Goal: Task Accomplishment & Management: Manage account settings

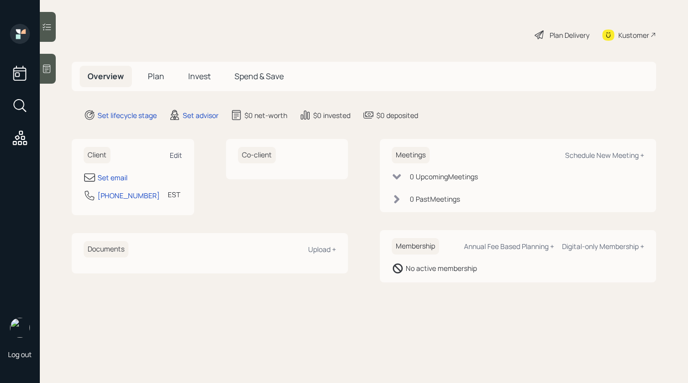
click at [182, 157] on div "Edit" at bounding box center [176, 154] width 12 height 9
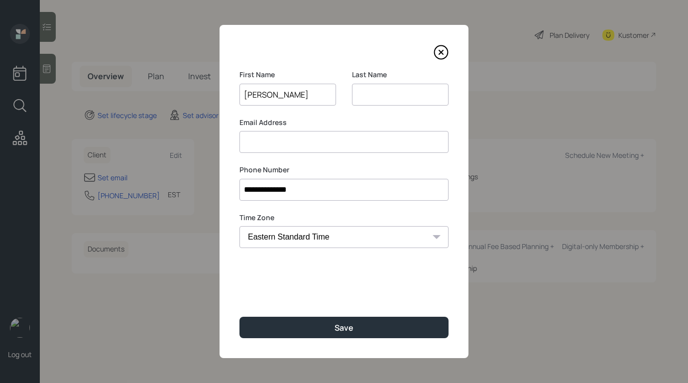
type input "[PERSON_NAME]"
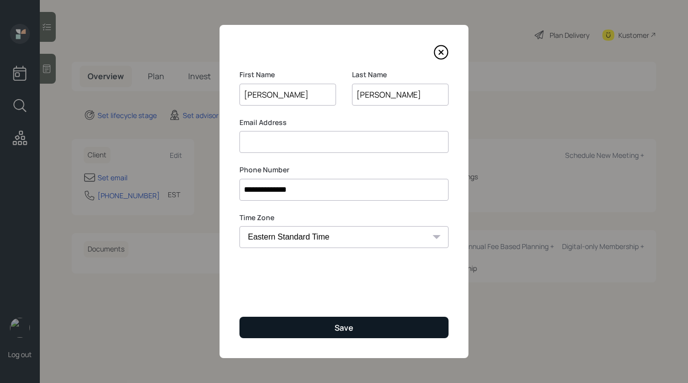
type input "[PERSON_NAME]"
click at [354, 329] on button "Save" at bounding box center [344, 327] width 209 height 21
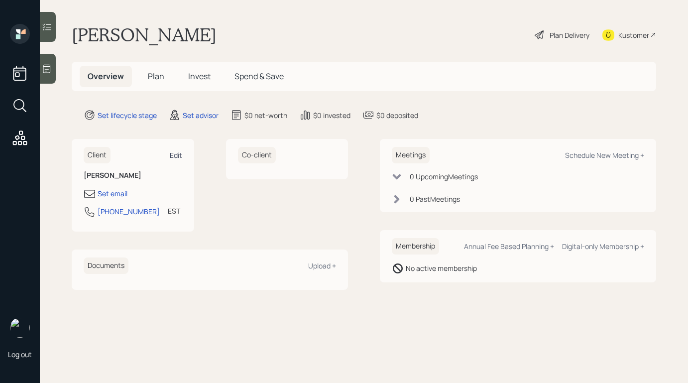
click at [172, 156] on div "Edit" at bounding box center [176, 154] width 12 height 9
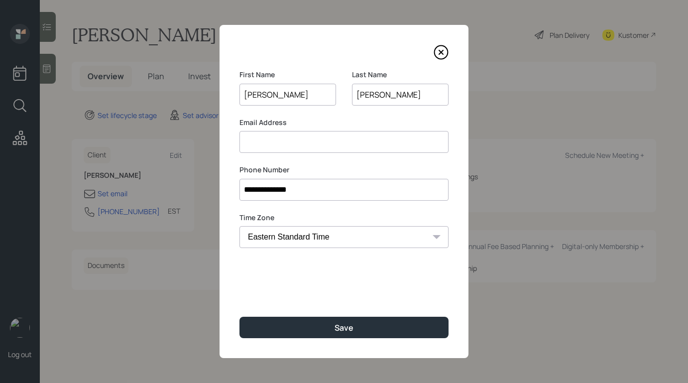
click at [300, 146] on input at bounding box center [344, 142] width 209 height 22
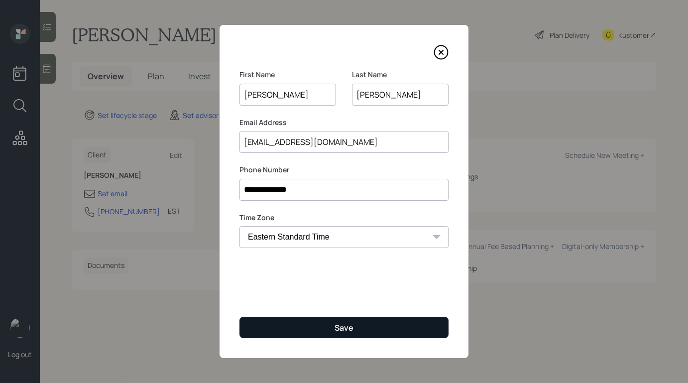
type input "[EMAIL_ADDRESS][DOMAIN_NAME]"
click at [334, 320] on button "Save" at bounding box center [344, 327] width 209 height 21
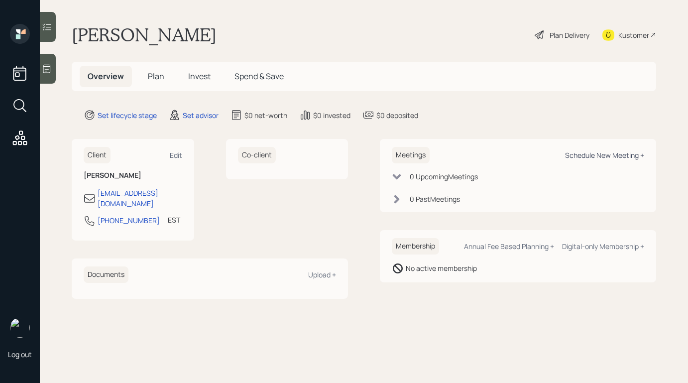
click at [568, 156] on div "Schedule New Meeting +" at bounding box center [604, 154] width 79 height 9
select select "round-[PERSON_NAME]"
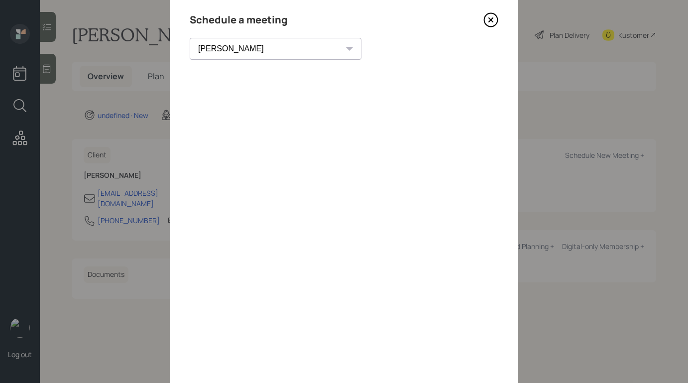
scroll to position [28, 0]
click at [486, 24] on icon at bounding box center [491, 24] width 15 height 15
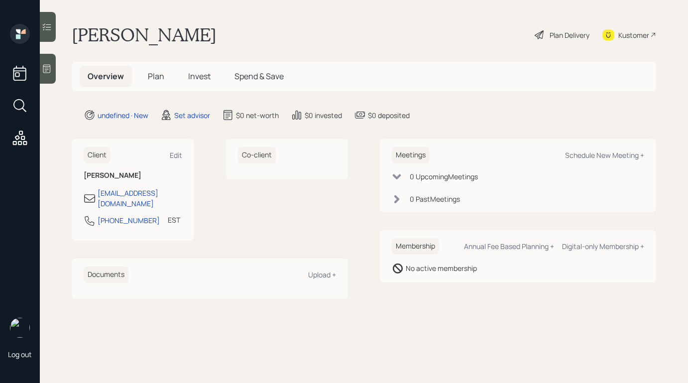
click at [56, 72] on main "[PERSON_NAME] Plan Delivery Kustomer Overview Plan Invest Spend & Save undefine…" at bounding box center [364, 191] width 648 height 383
click at [50, 73] on icon at bounding box center [47, 69] width 10 height 10
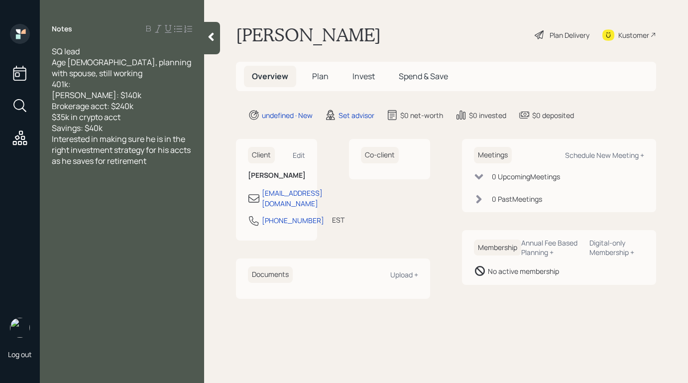
click at [140, 127] on div "Savings: $40k" at bounding box center [122, 128] width 140 height 11
click at [217, 46] on div at bounding box center [212, 38] width 16 height 32
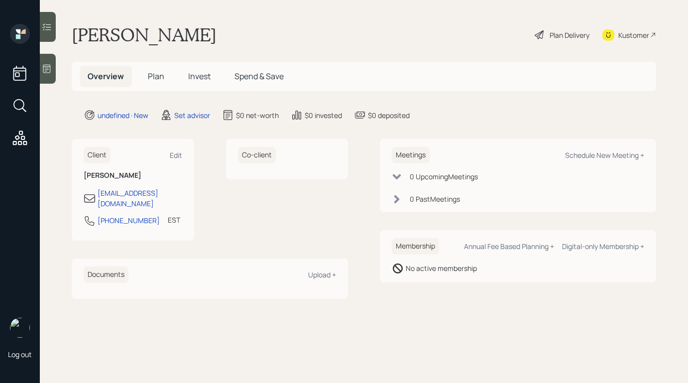
click at [49, 77] on div at bounding box center [48, 69] width 16 height 30
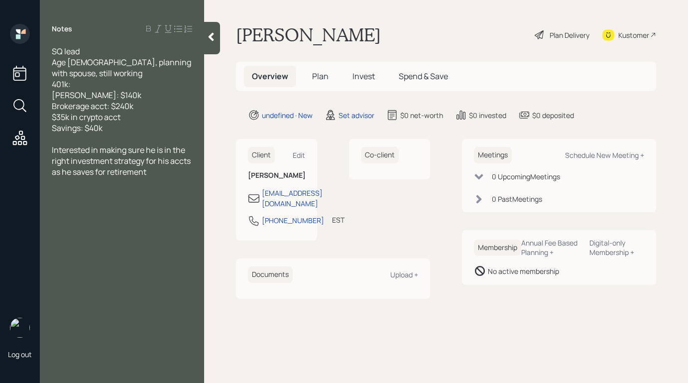
click at [215, 38] on icon at bounding box center [211, 37] width 10 height 10
